Goal: Task Accomplishment & Management: Complete application form

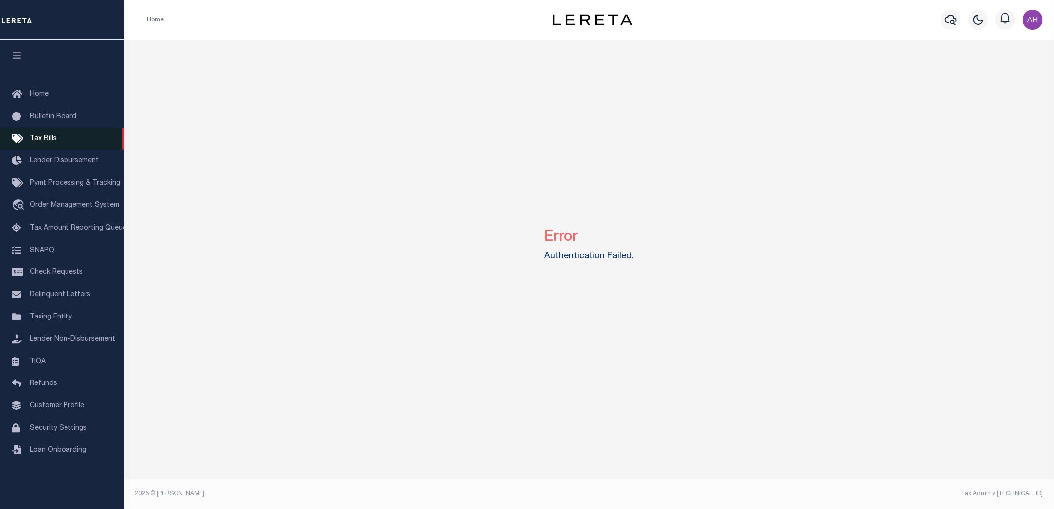
click at [54, 138] on span "Tax Bills" at bounding box center [43, 139] width 27 height 7
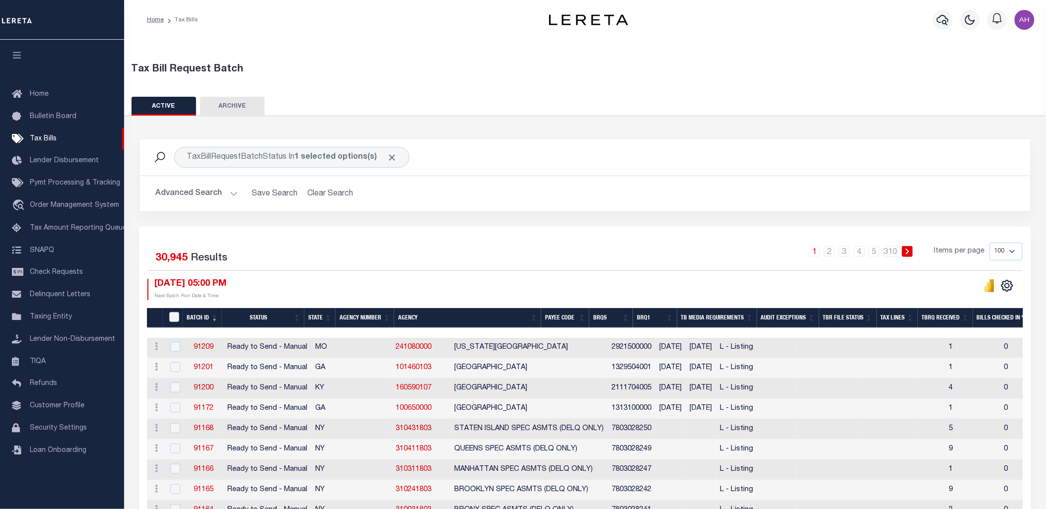
click at [210, 417] on td "91172" at bounding box center [203, 409] width 39 height 20
checkbox input "true"
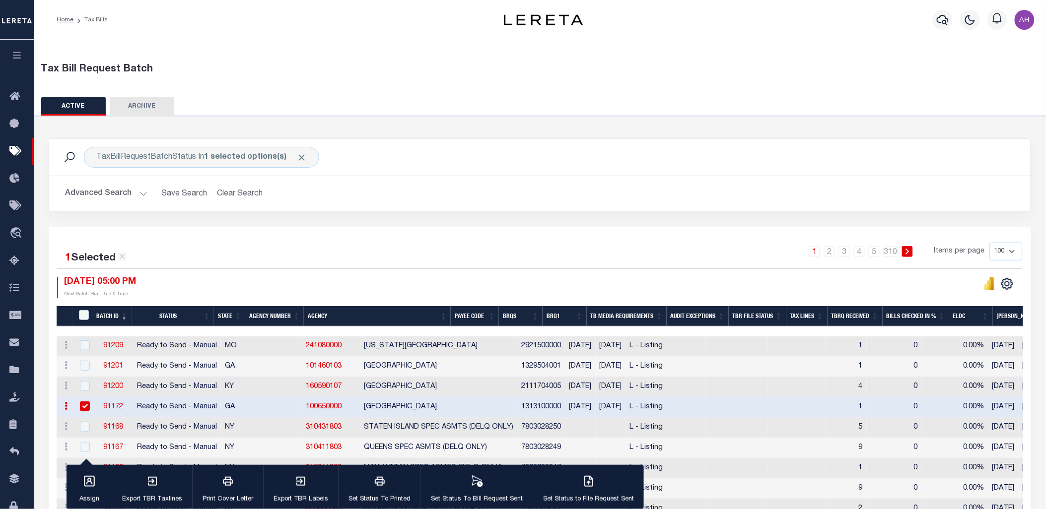
click at [120, 405] on link "91172" at bounding box center [113, 407] width 20 height 7
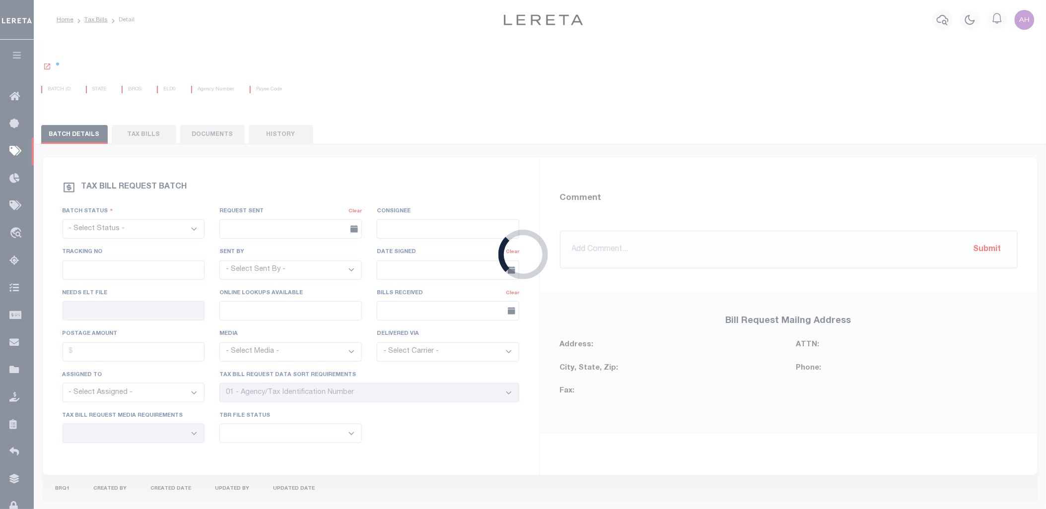
select select "RTS"
type input "123456789"
type input "No"
type input "Yes"
type input "$1,234"
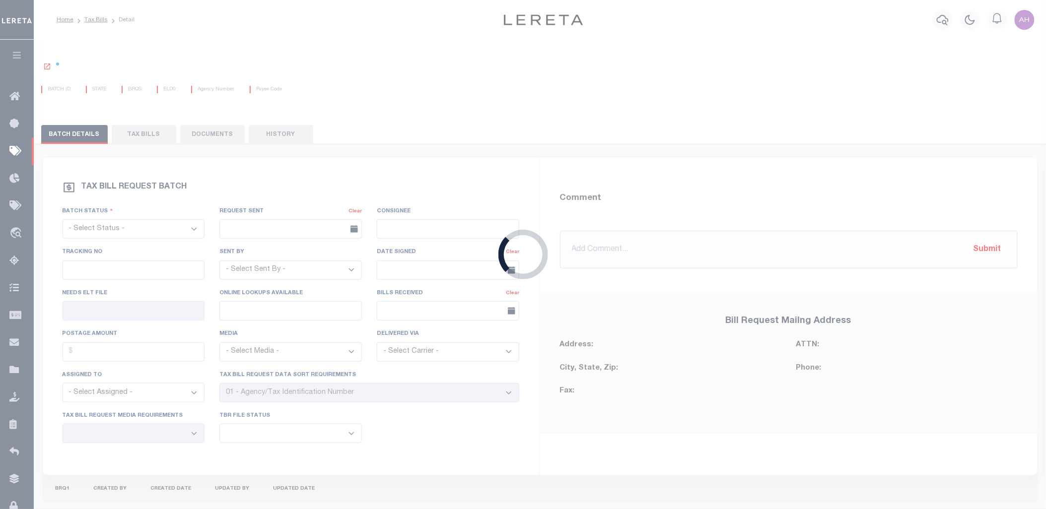
select select "PAP"
select select "EML"
select select "30"
select select "20"
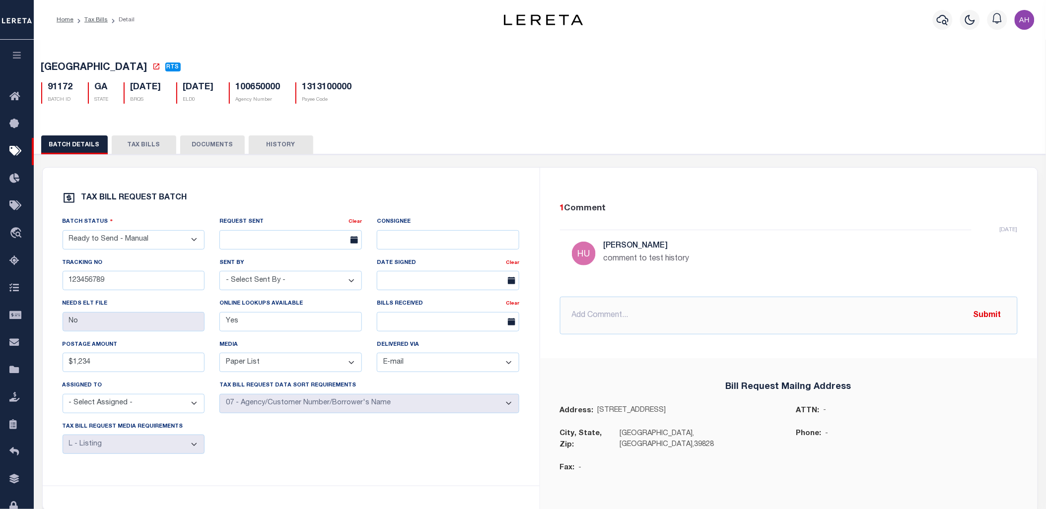
click at [143, 140] on button "TAX BILLS" at bounding box center [144, 145] width 65 height 19
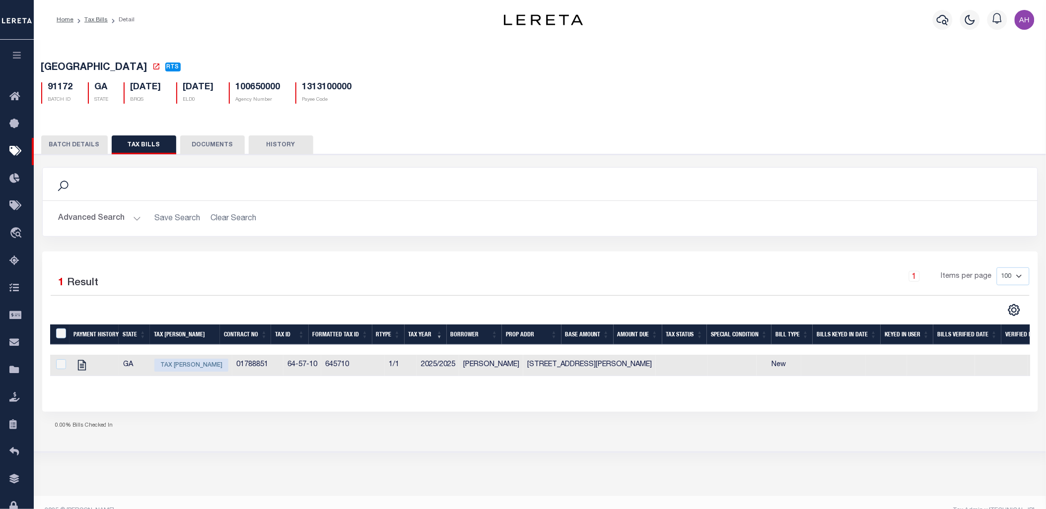
click at [361, 293] on div "1 Items per page 100 200 500 1000" at bounding box center [664, 281] width 731 height 26
click at [85, 367] on icon "" at bounding box center [82, 365] width 8 height 10
checkbox input "true"
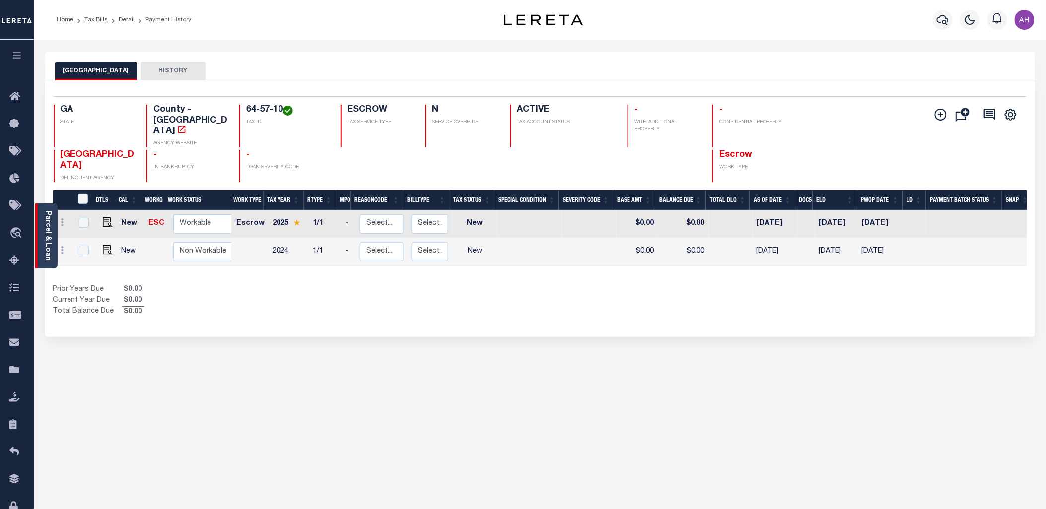
click at [46, 238] on link "Parcel & Loan" at bounding box center [47, 236] width 7 height 50
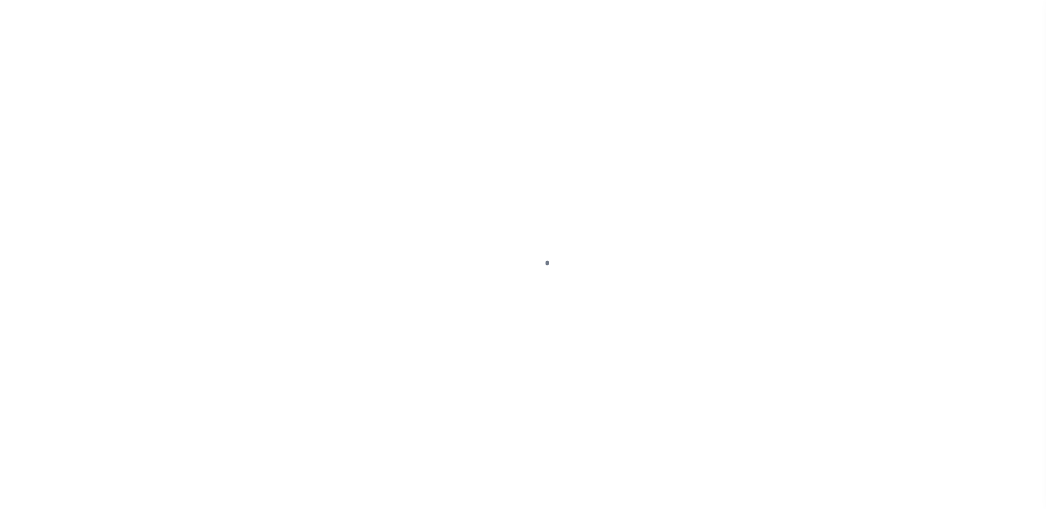
select select
select select "RTS"
select select "PAP"
select select "EML"
select select "30"
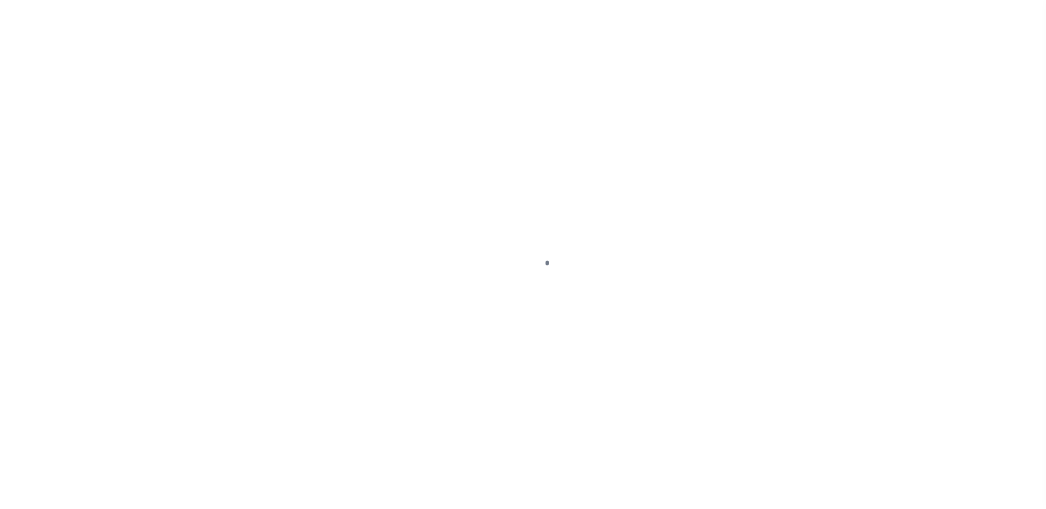
select select "20"
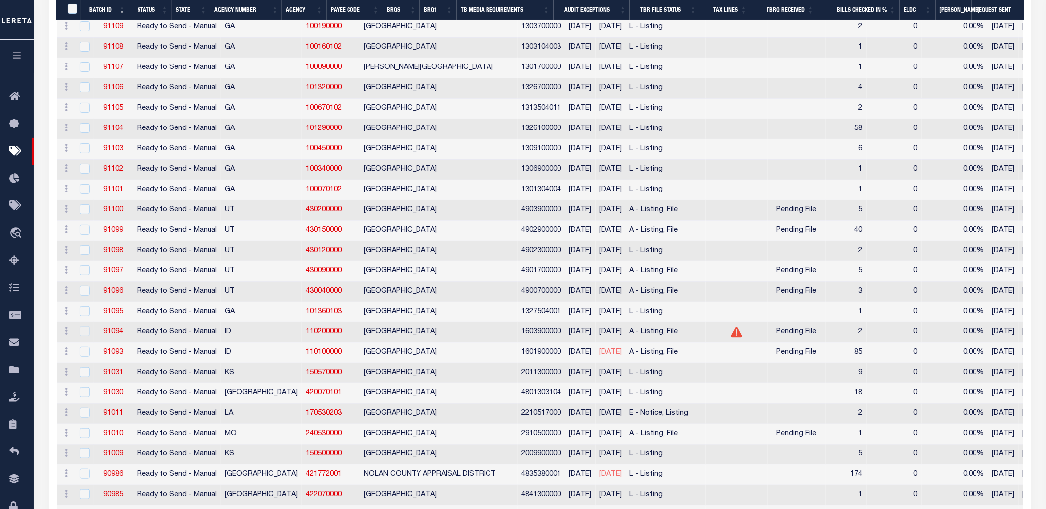
scroll to position [1808, 0]
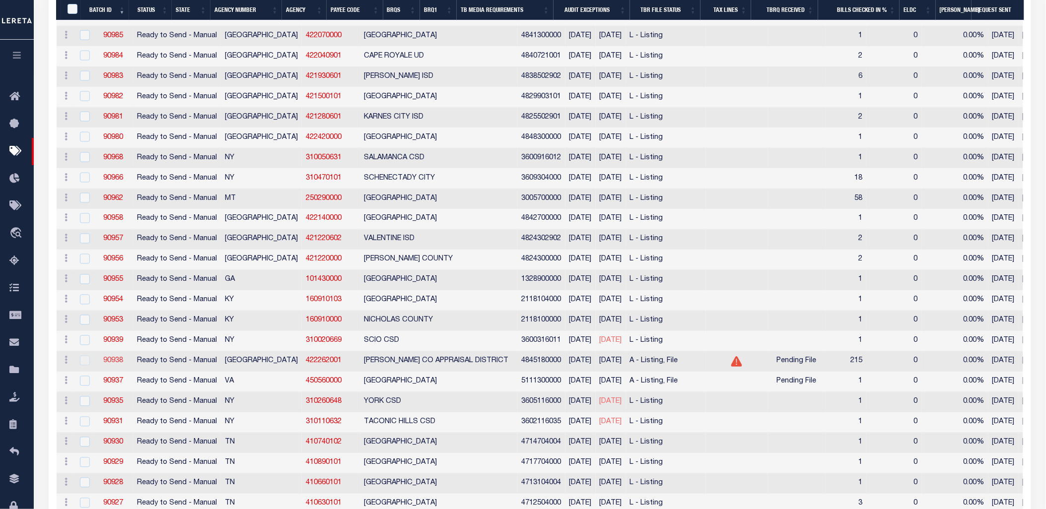
click at [121, 365] on link "90938" at bounding box center [113, 361] width 20 height 7
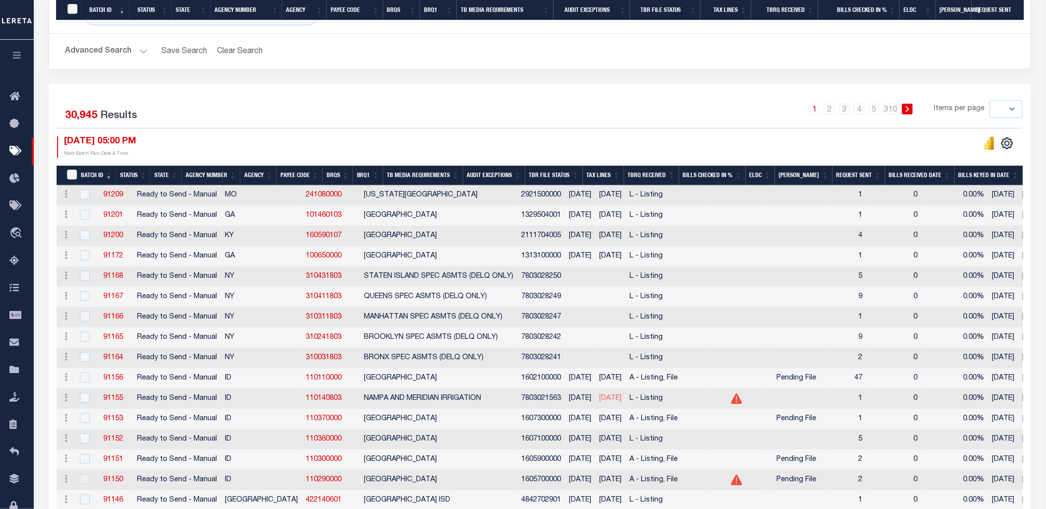
select select
select select "28"
select select "16"
select select "1"
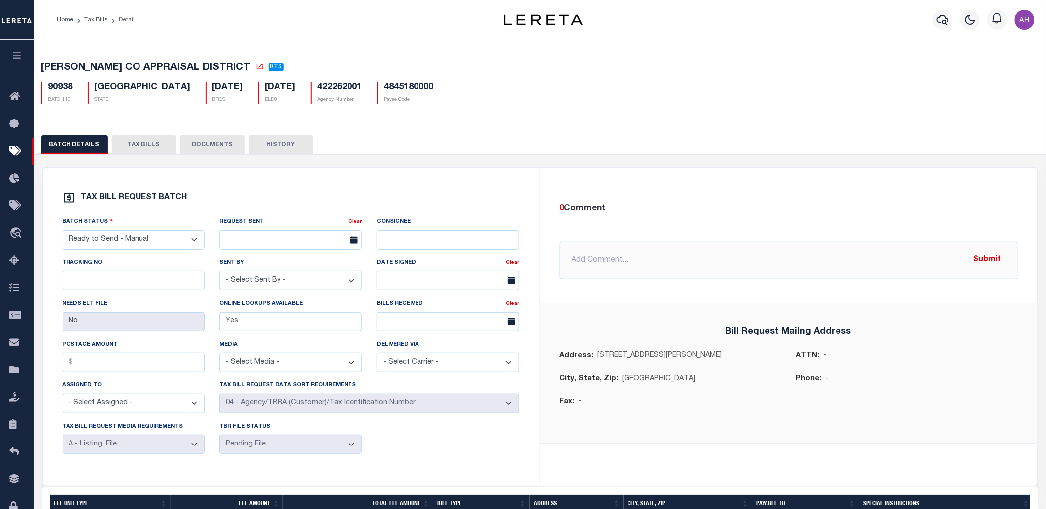
click at [149, 151] on button "TAX BILLS" at bounding box center [144, 145] width 65 height 19
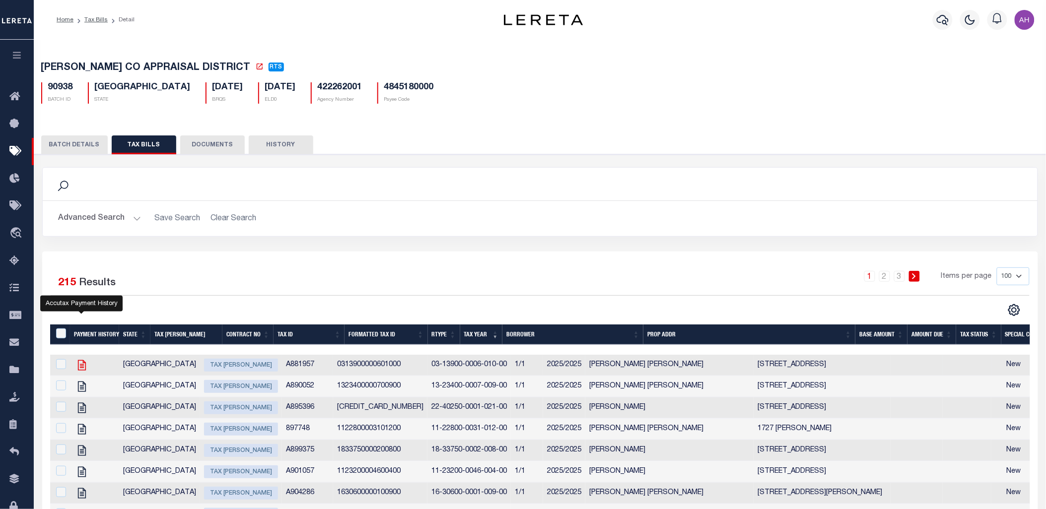
click at [79, 363] on icon "" at bounding box center [81, 365] width 13 height 13
checkbox input "true"
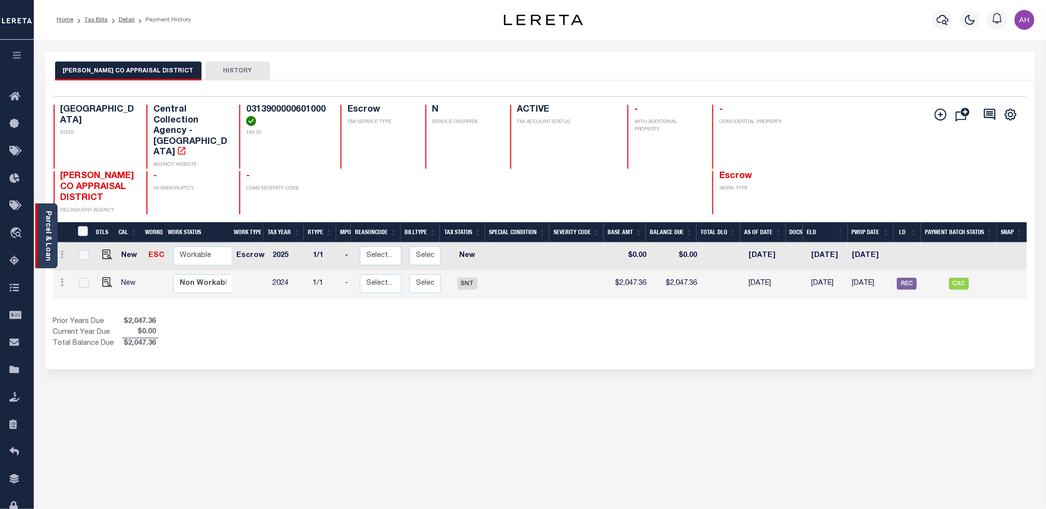
click at [48, 226] on link "Parcel & Loan" at bounding box center [47, 236] width 7 height 50
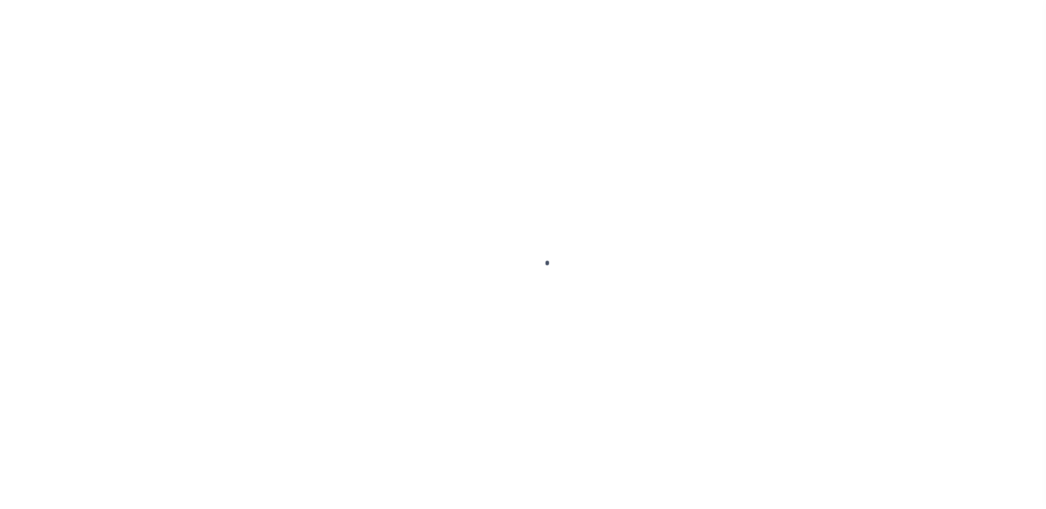
select select
select select "RTS"
select select "28"
select select "16"
select select "1"
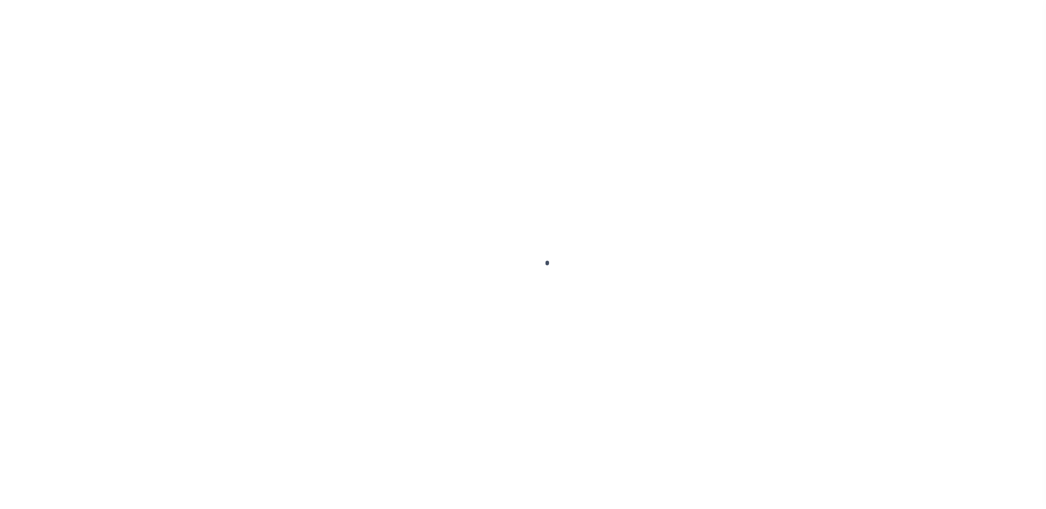
select select
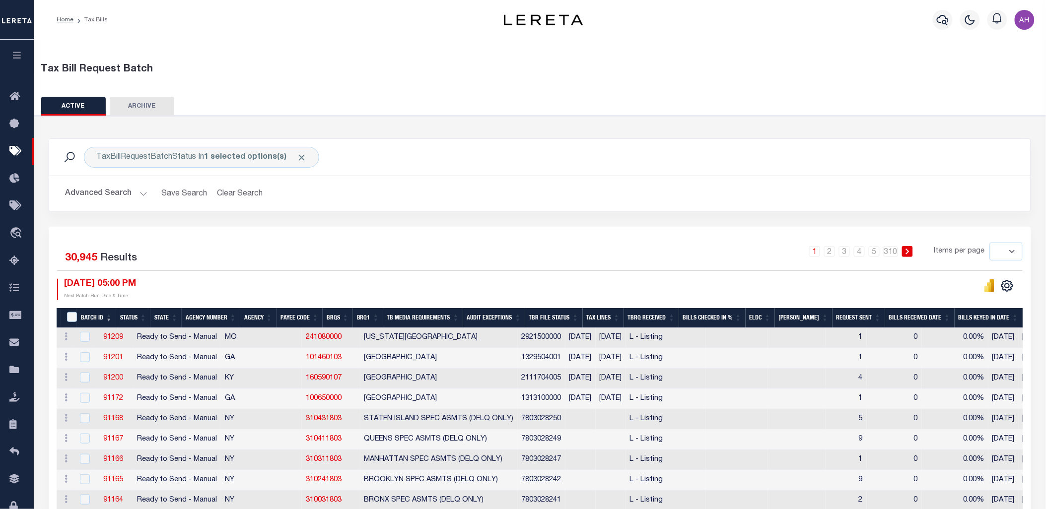
scroll to position [139, 0]
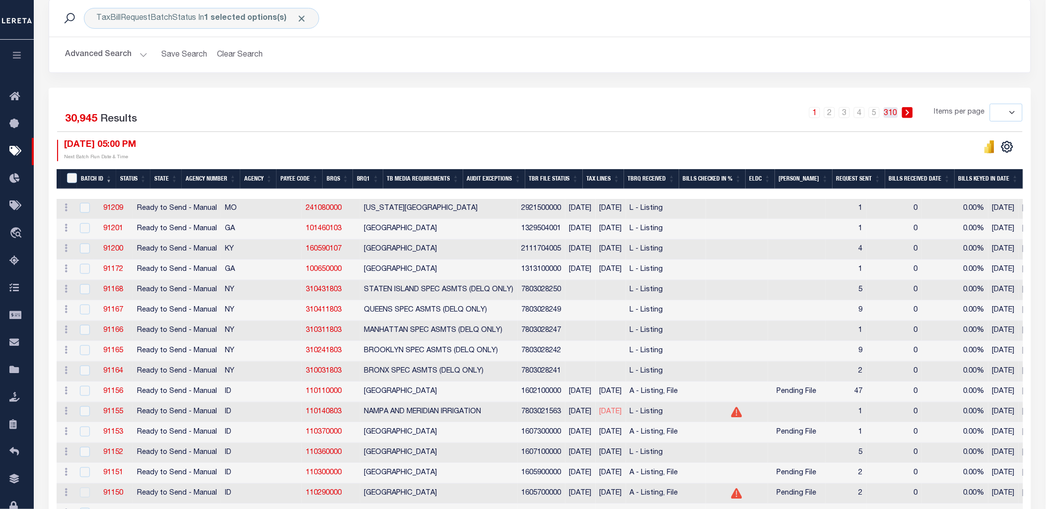
click at [888, 112] on link "310" at bounding box center [891, 112] width 14 height 11
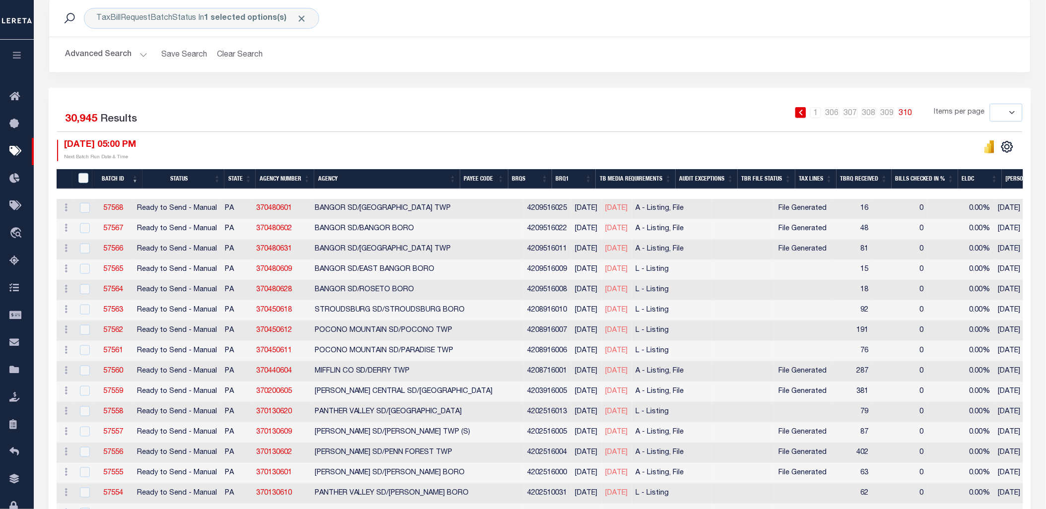
click at [287, 130] on div "Selected 30,945 Results" at bounding box center [172, 118] width 245 height 28
click at [123, 207] on link "57568" at bounding box center [113, 208] width 20 height 7
type input "No"
select select "29"
select select "2"
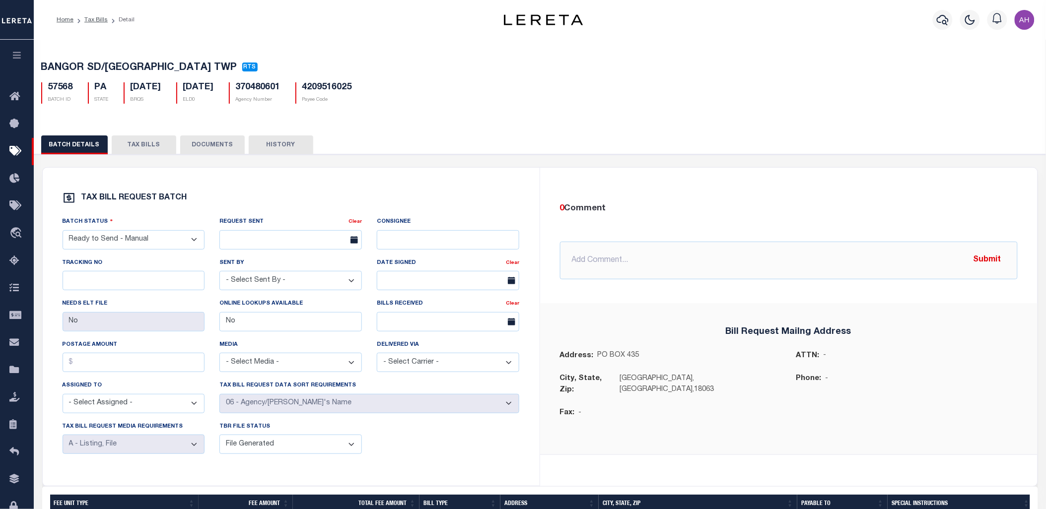
click at [146, 144] on button "TAX BILLS" at bounding box center [144, 145] width 65 height 19
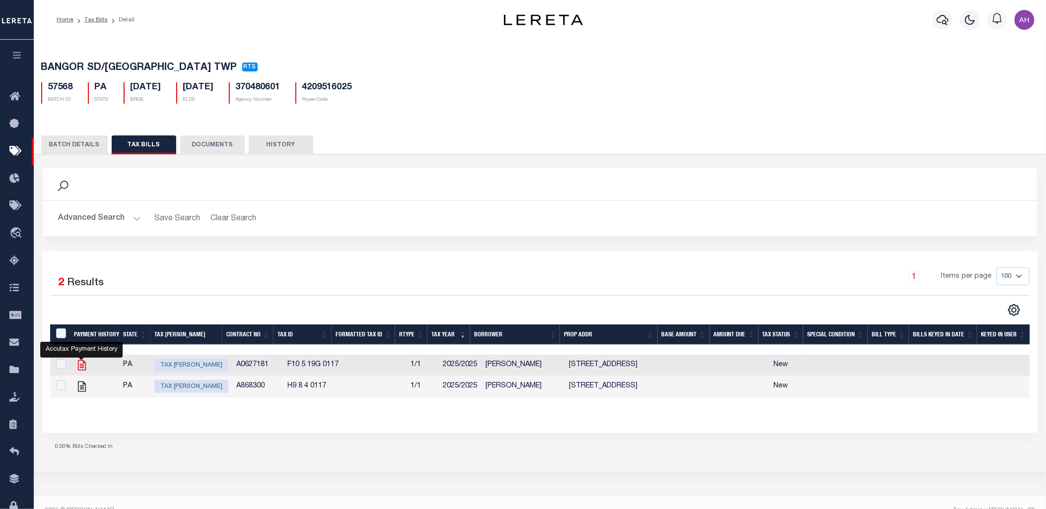
click at [82, 369] on icon "" at bounding box center [81, 365] width 13 height 13
checkbox input "true"
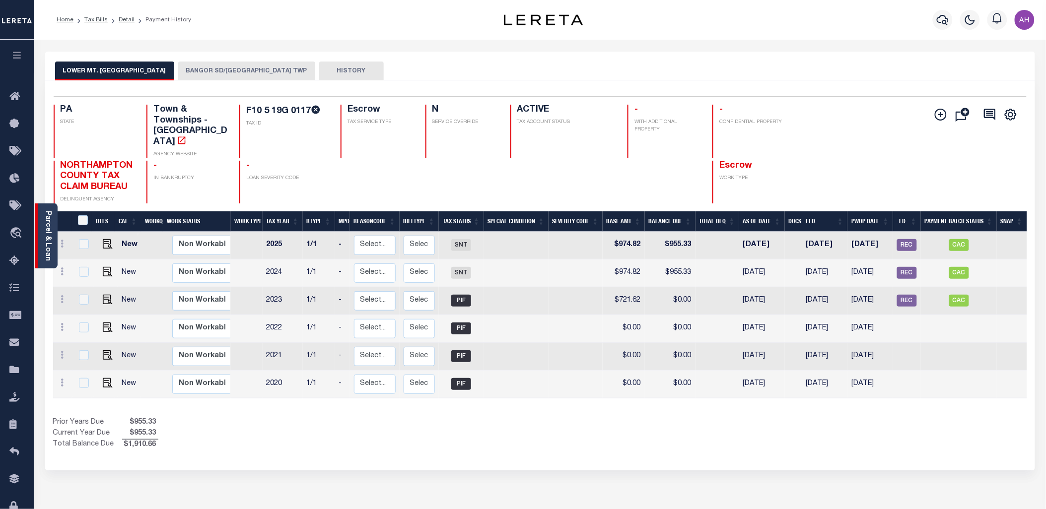
click at [50, 235] on link "Parcel & Loan" at bounding box center [47, 236] width 7 height 50
